Goal: Transaction & Acquisition: Purchase product/service

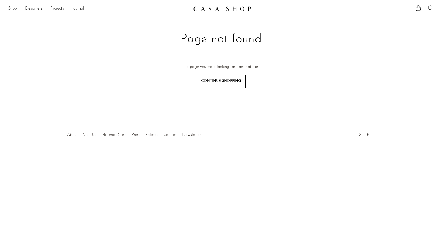
click at [221, 85] on link "Continue shopping" at bounding box center [221, 81] width 49 height 13
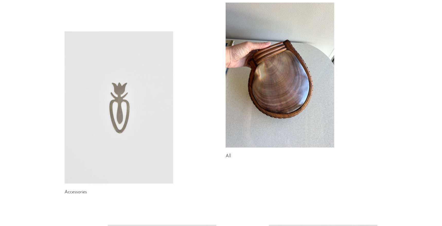
scroll to position [107, 0]
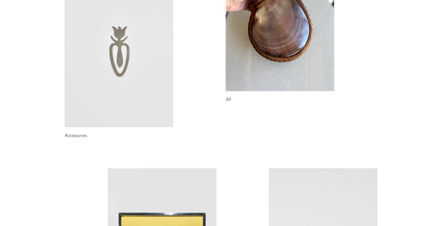
click at [107, 100] on link at bounding box center [119, 51] width 109 height 152
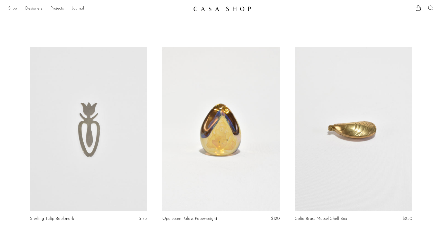
click at [11, 7] on link "Shop" at bounding box center [12, 8] width 9 height 7
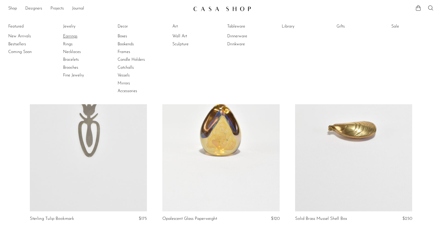
click at [73, 36] on link "Earrings" at bounding box center [82, 36] width 39 height 6
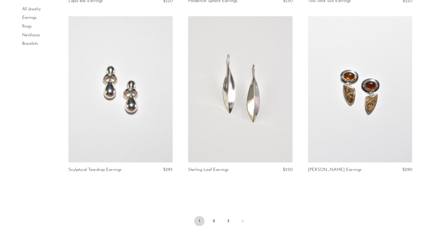
scroll to position [1902, 0]
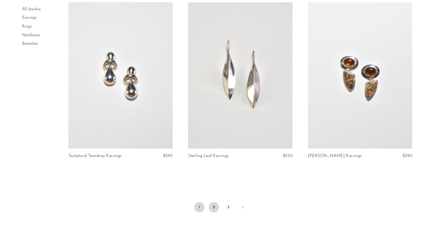
click at [215, 208] on link "2" at bounding box center [214, 207] width 10 height 10
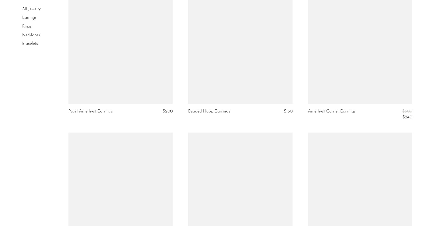
scroll to position [1790, 0]
